Goal: Transaction & Acquisition: Book appointment/travel/reservation

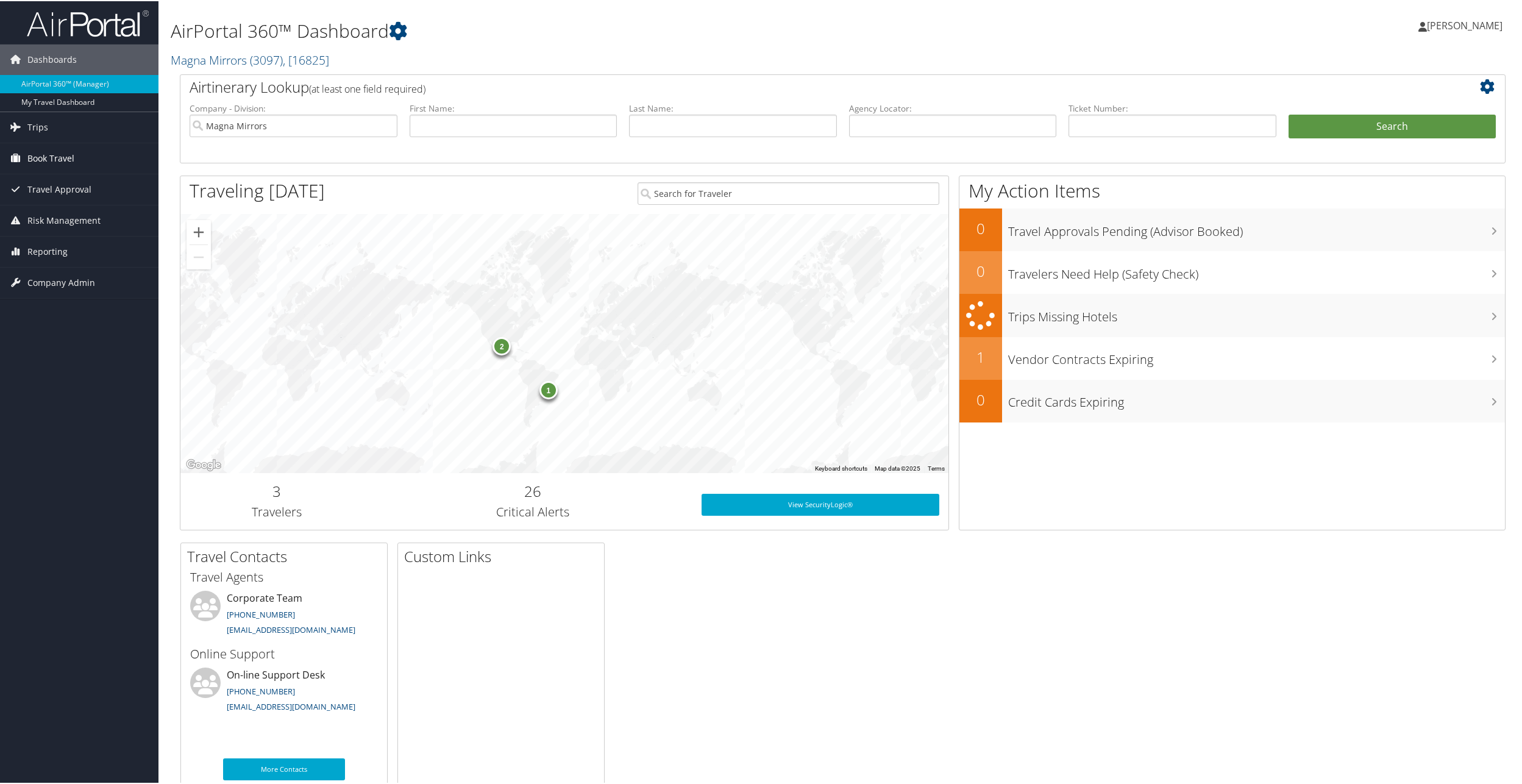
click at [64, 165] on span "Book Travel" at bounding box center [51, 157] width 47 height 30
click at [67, 216] on link "Book/Manage Online Trips" at bounding box center [79, 218] width 158 height 18
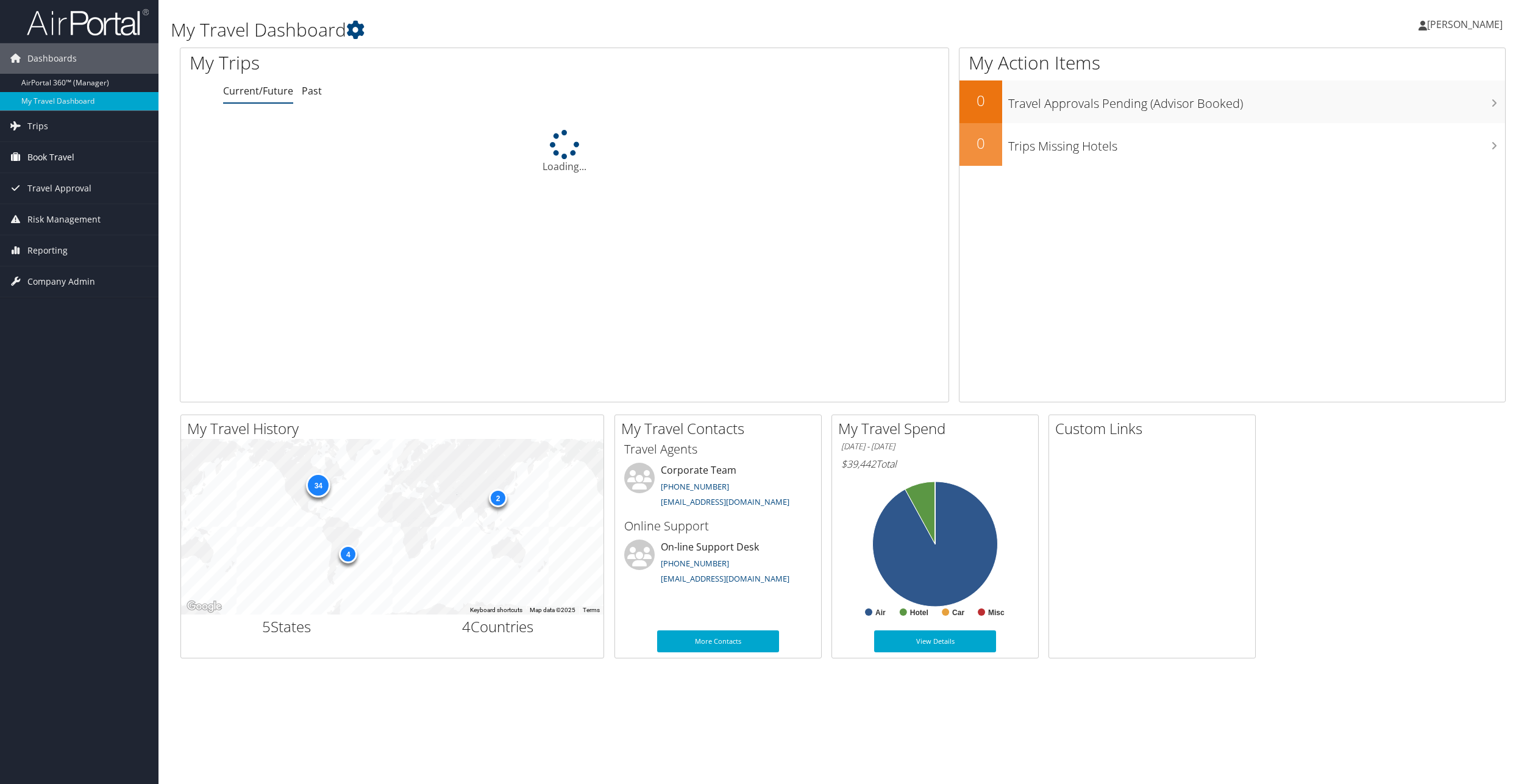
click at [72, 164] on span "Book Travel" at bounding box center [51, 157] width 47 height 30
click at [78, 218] on link "Book/Manage Online Trips" at bounding box center [79, 218] width 158 height 18
